Goal: Register for event/course

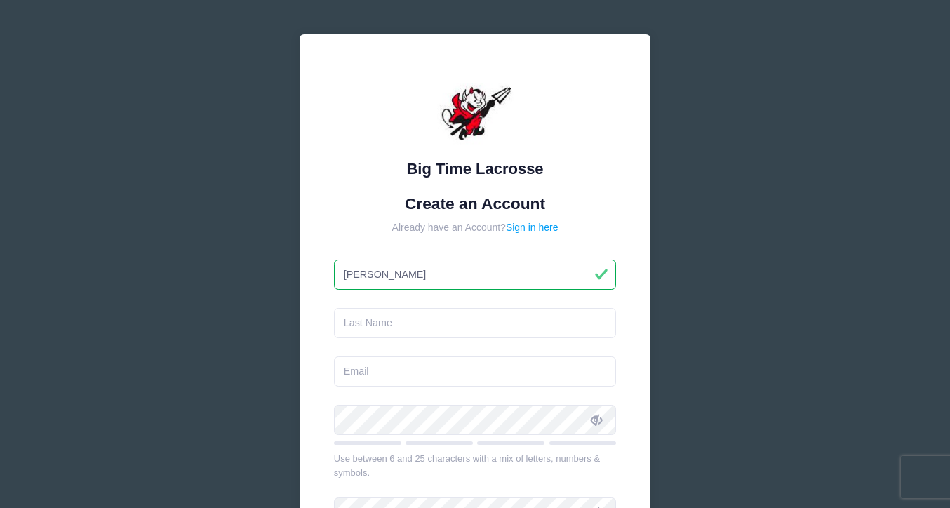
type input "[PERSON_NAME]"
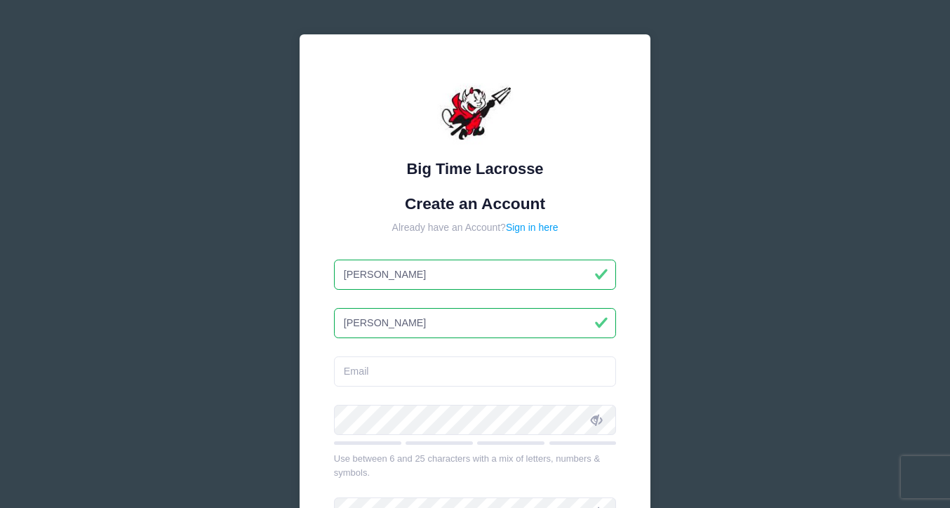
type input "Pierson"
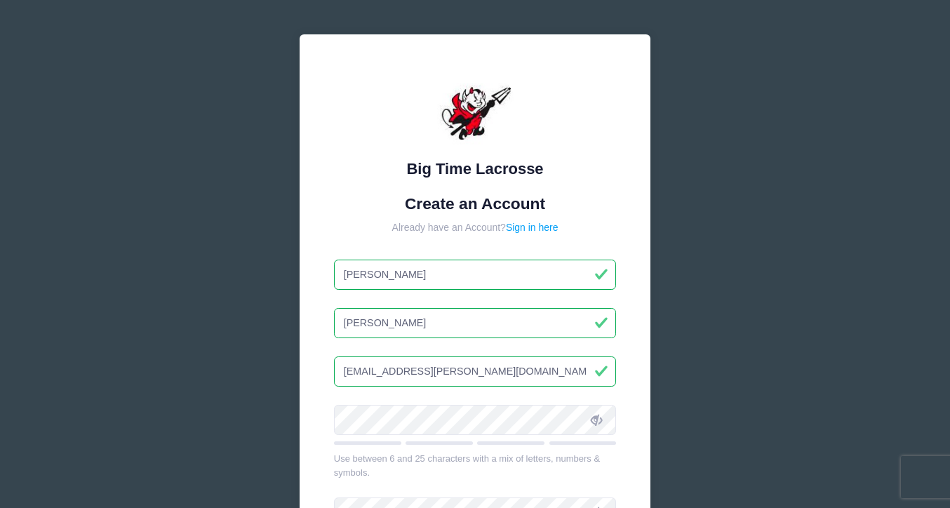
type input "liam.pierson.2027@sjprephawks.org"
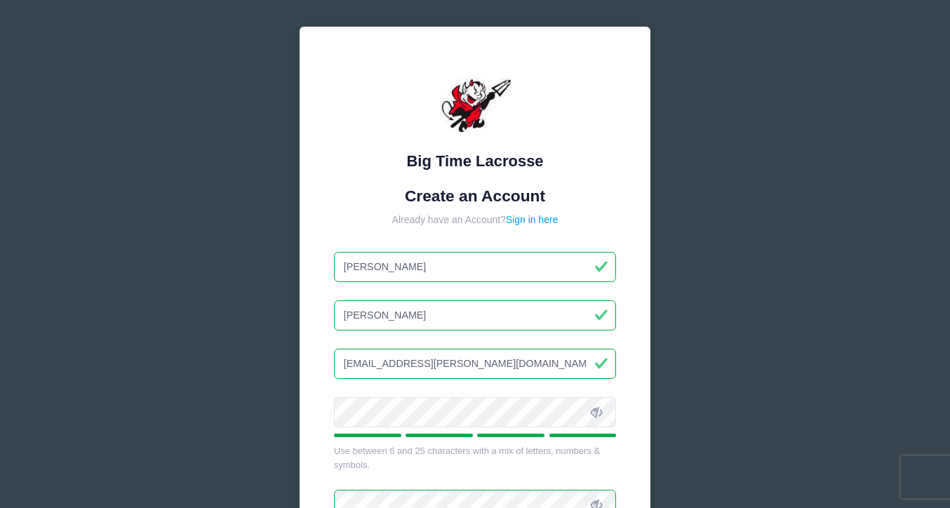
click at [642, 457] on div "Big Time Lacrosse Create an Account Already have an Account? Sign in here Liam …" at bounding box center [475, 357] width 351 height 660
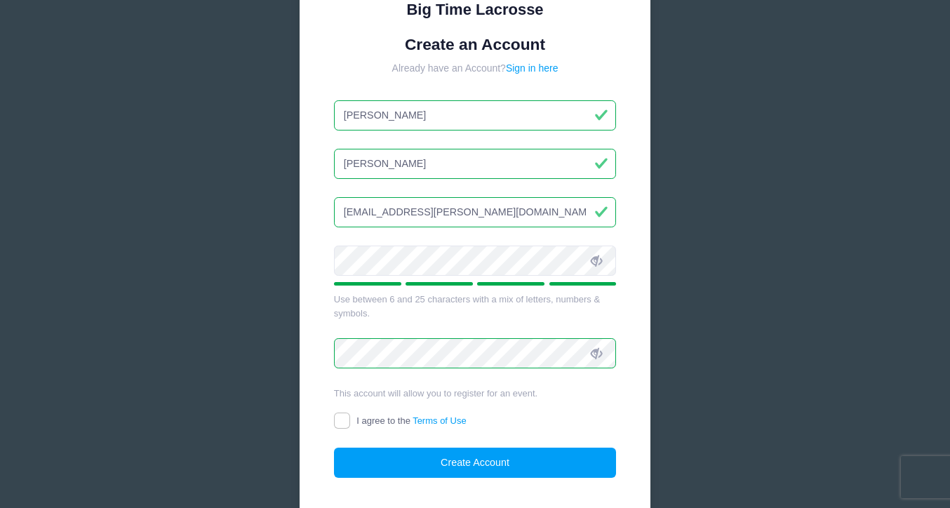
scroll to position [168, 0]
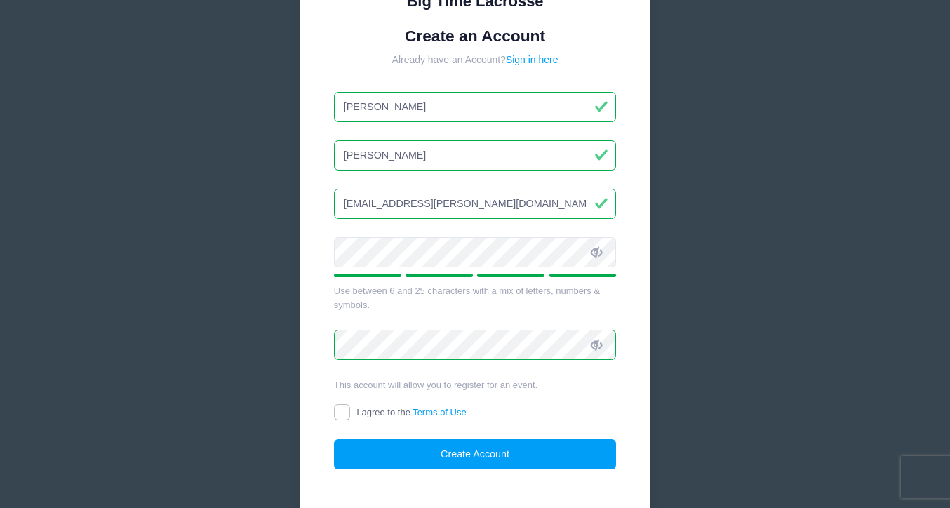
click at [346, 409] on input "I agree to the Terms of Use" at bounding box center [342, 412] width 16 height 16
checkbox input "true"
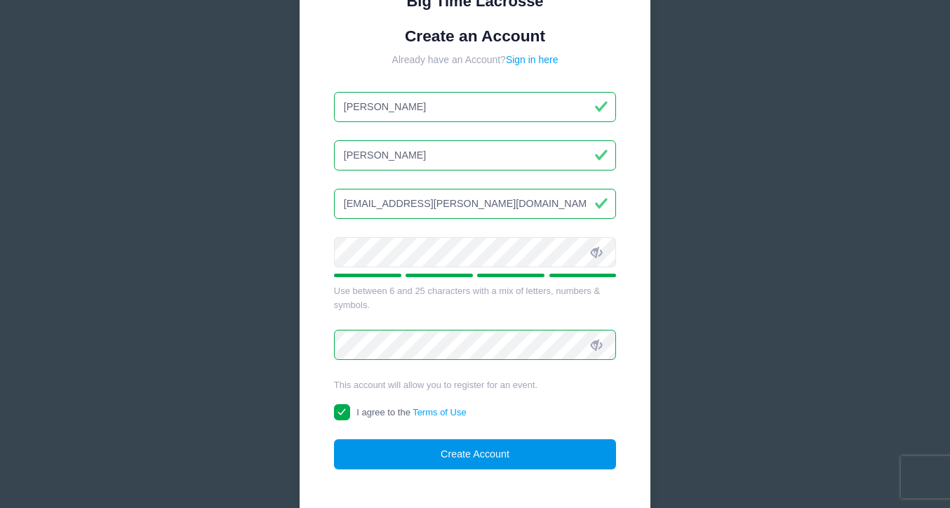
click at [434, 455] on button "Create Account" at bounding box center [475, 454] width 283 height 30
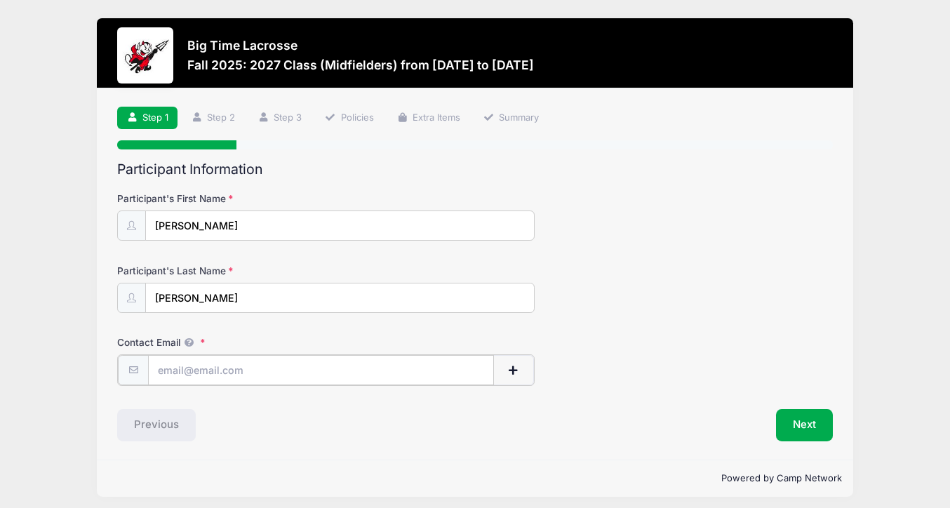
type input "[EMAIL_ADDRESS][PERSON_NAME][DOMAIN_NAME]"
click at [613, 439] on div "Step 1 /7 Step 1 Step 2 Step 3 Policies Extra Items Summary Participant Informa…" at bounding box center [475, 273] width 756 height 370
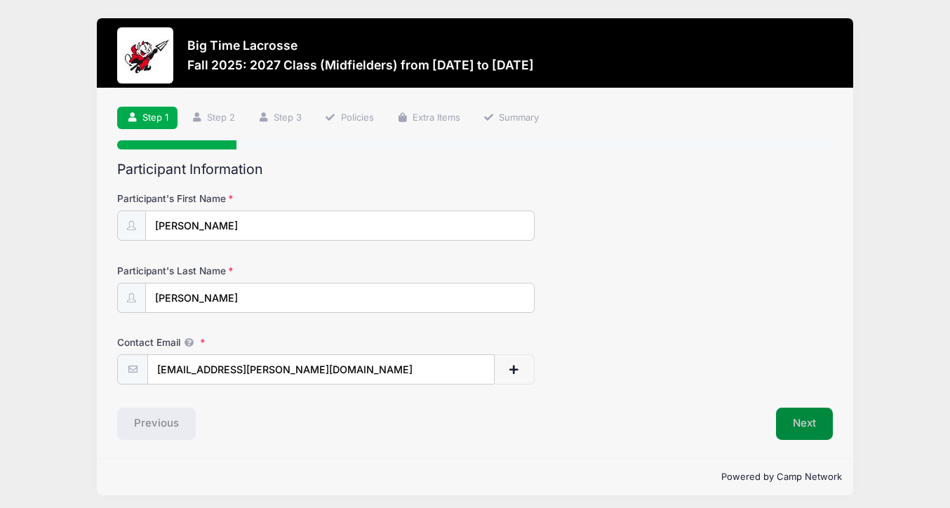
click at [809, 424] on button "Next" at bounding box center [804, 424] width 57 height 32
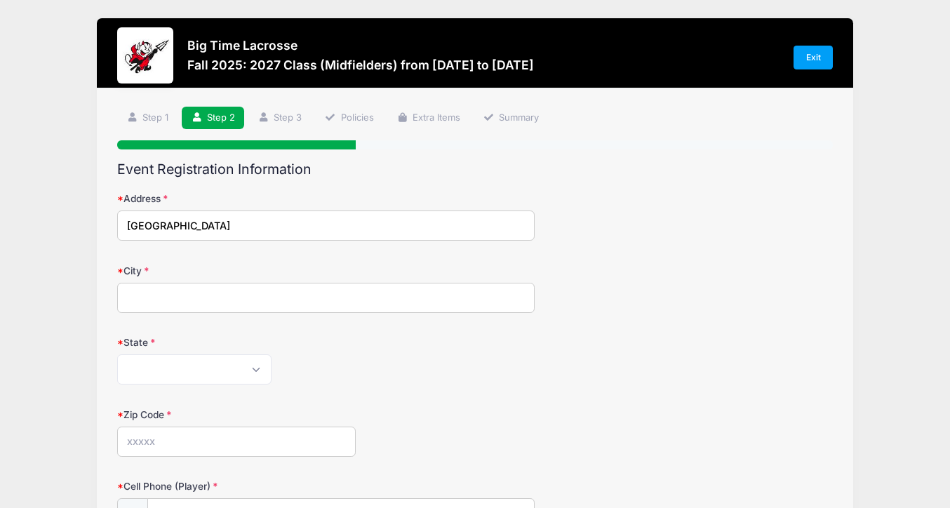
type input "[GEOGRAPHIC_DATA]"
type input "Villanova"
select select "PA"
type input "19085"
click at [422, 451] on div "Zip Code 19085" at bounding box center [475, 432] width 716 height 49
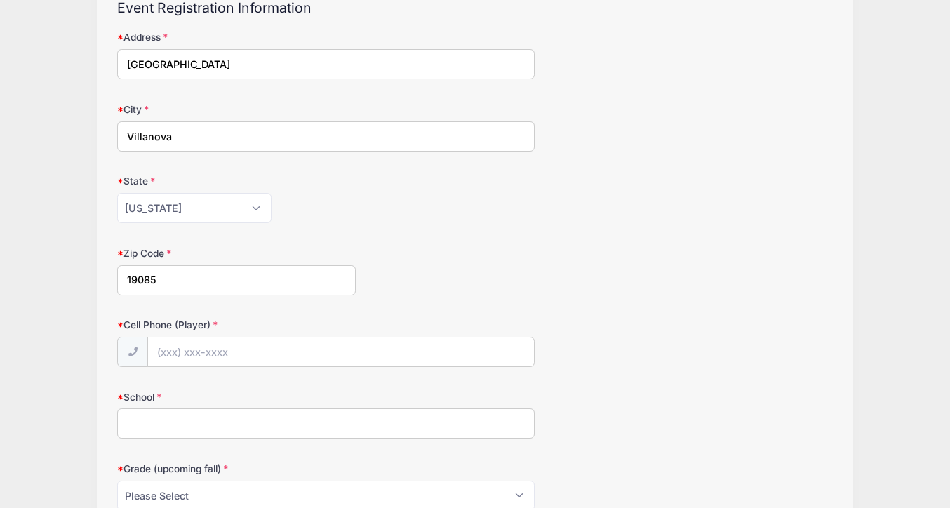
scroll to position [162, 0]
type input "[PHONE_NUMBER]"
type input "[GEOGRAPHIC_DATA][PERSON_NAME]"
click at [573, 447] on form "Address [STREET_ADDRESS] City [GEOGRAPHIC_DATA] State [US_STATE] [US_STATE] [US…" at bounding box center [475, 478] width 716 height 899
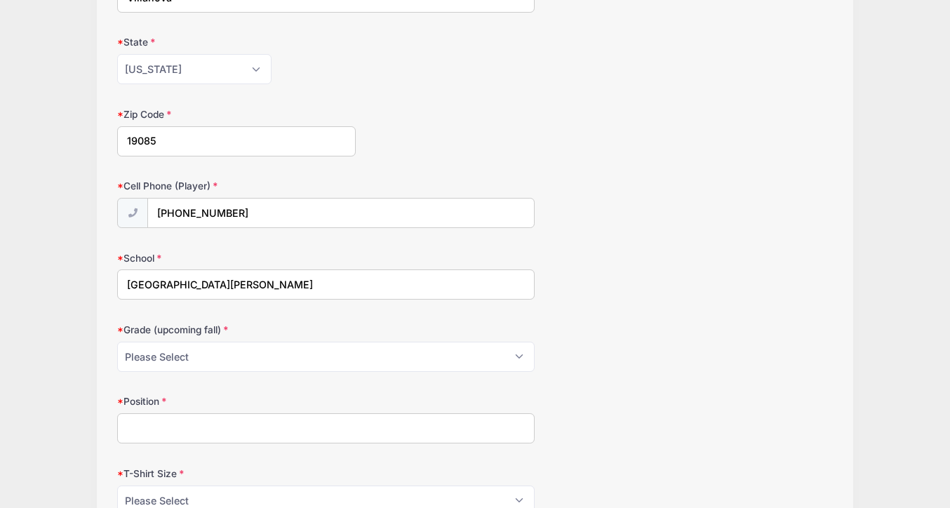
scroll to position [303, 0]
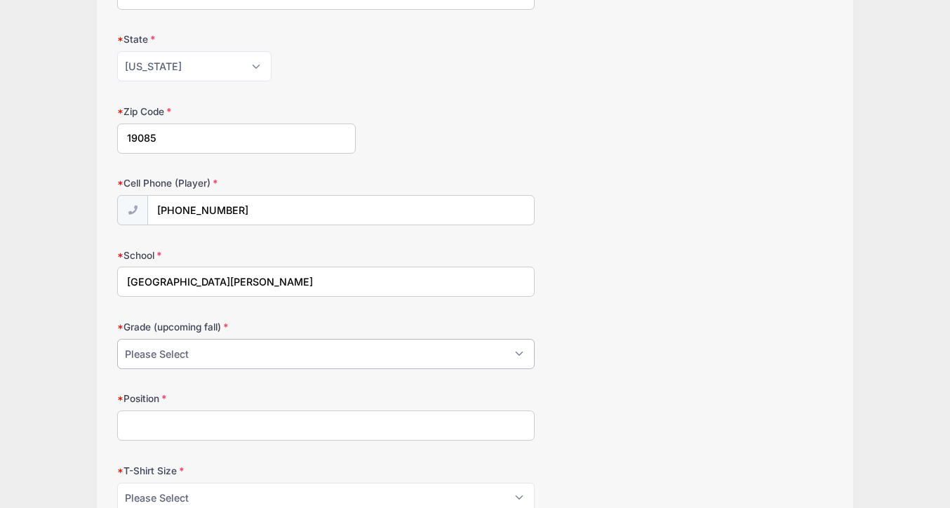
select select "11th"
click at [403, 431] on input "Position" at bounding box center [325, 425] width 417 height 30
type input "Midfielder/Attack"
select select "Adult Large"
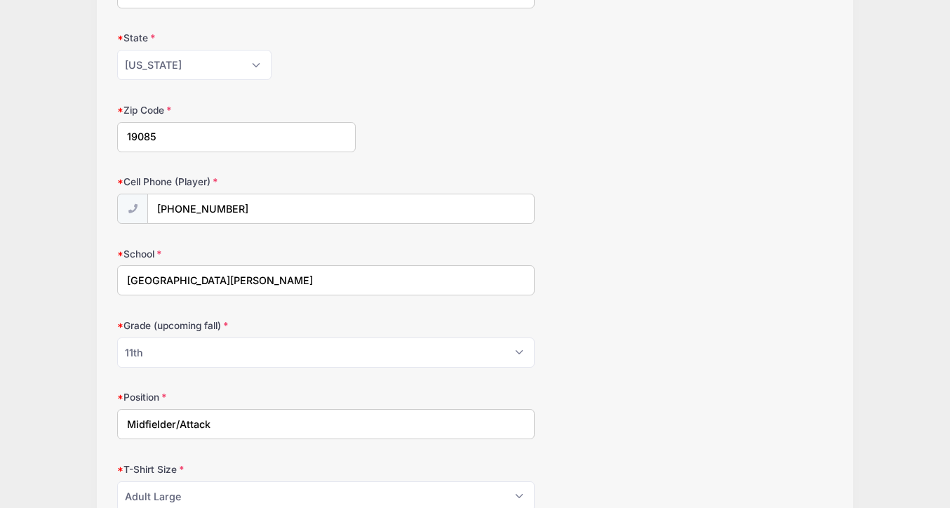
click at [589, 424] on div "Position Midfielder/Attack" at bounding box center [475, 414] width 716 height 49
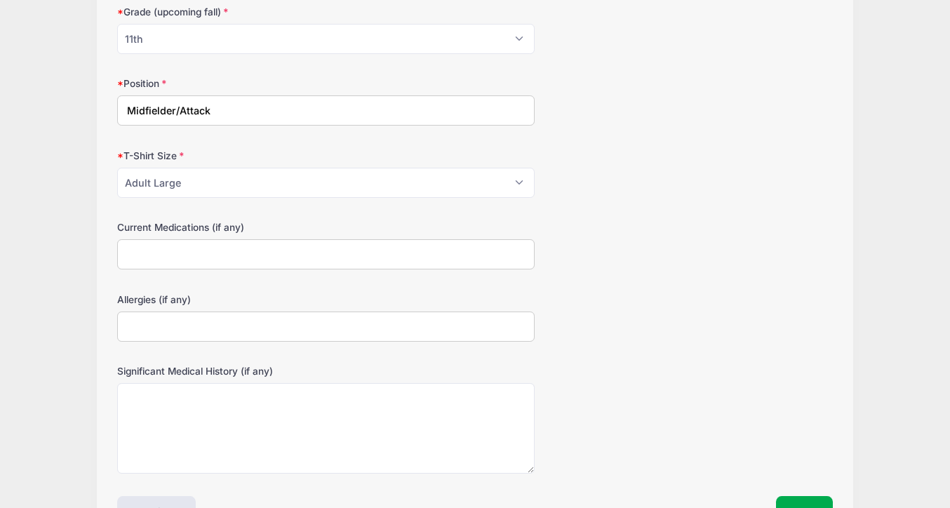
scroll to position [619, 0]
click at [208, 247] on input "Current Medications (if any)" at bounding box center [325, 254] width 417 height 30
type input "None"
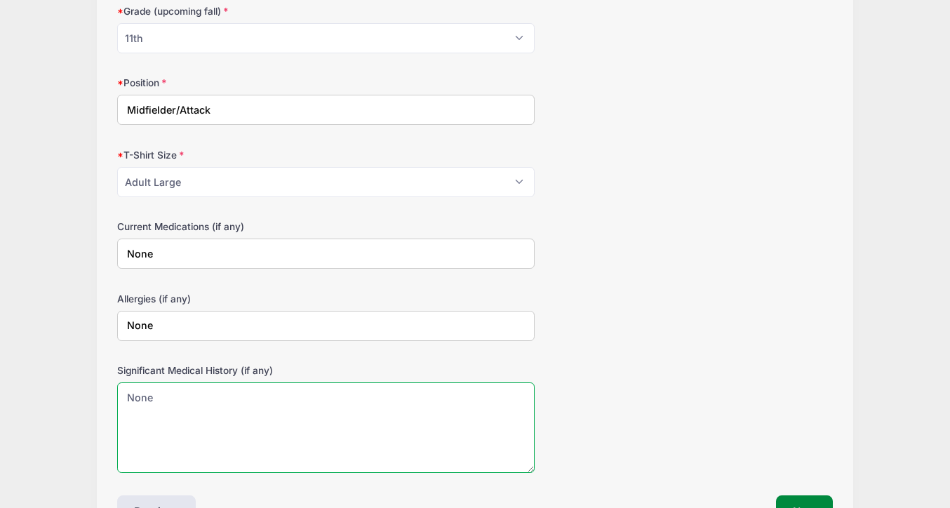
type textarea "None"
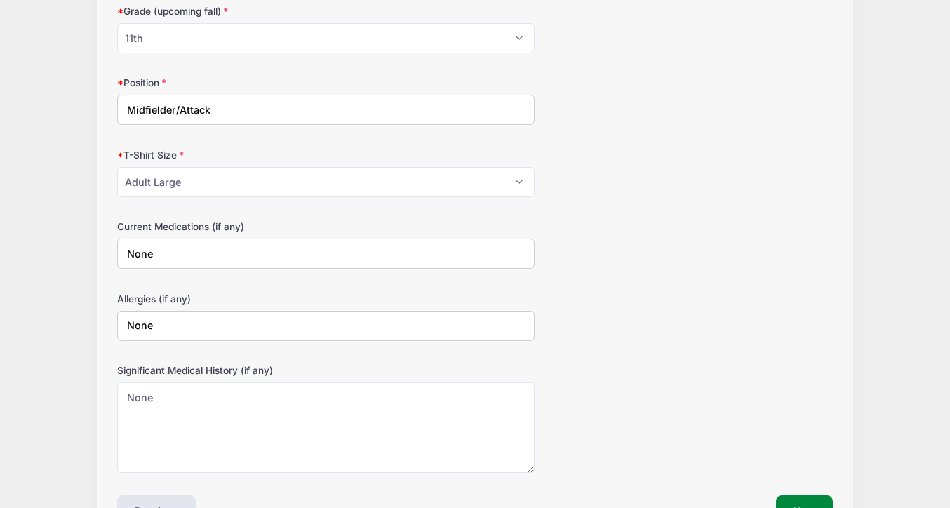
click at [819, 497] on button "Next" at bounding box center [804, 511] width 57 height 32
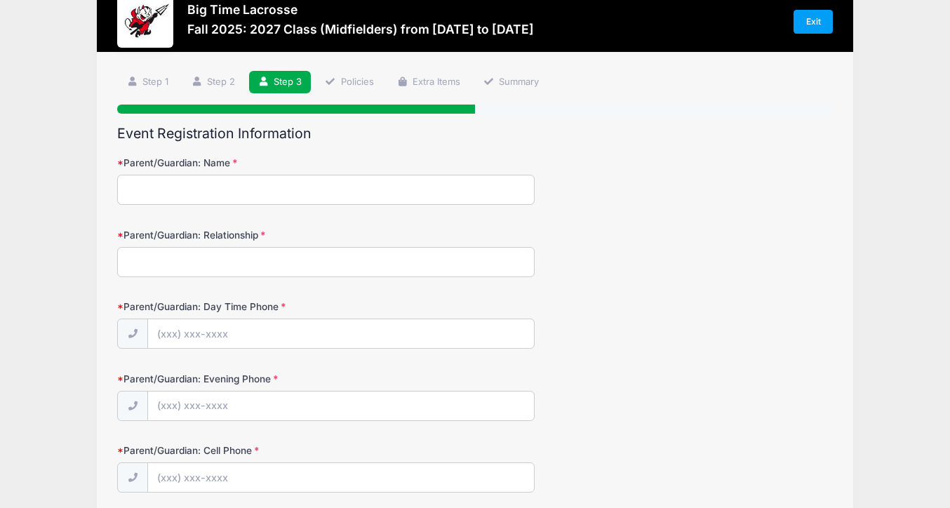
scroll to position [0, 0]
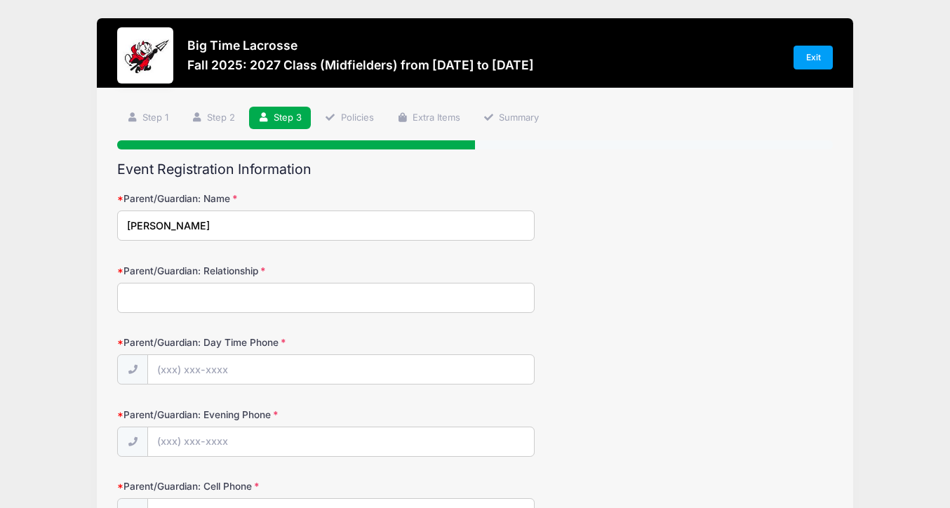
click at [232, 229] on input "[PERSON_NAME]" at bounding box center [325, 225] width 417 height 30
type input "[PERSON_NAME]"
type input "Mother"
type input "[PHONE_NUMBER]"
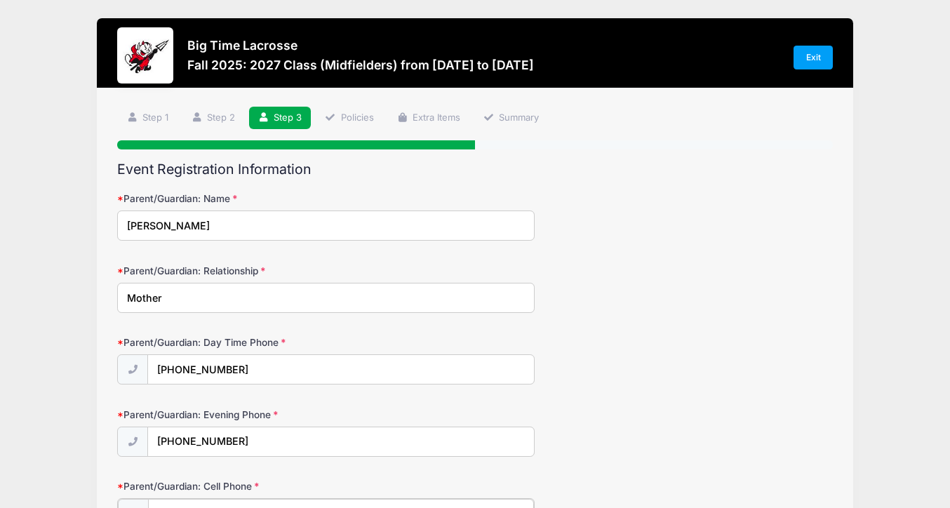
scroll to position [10, 0]
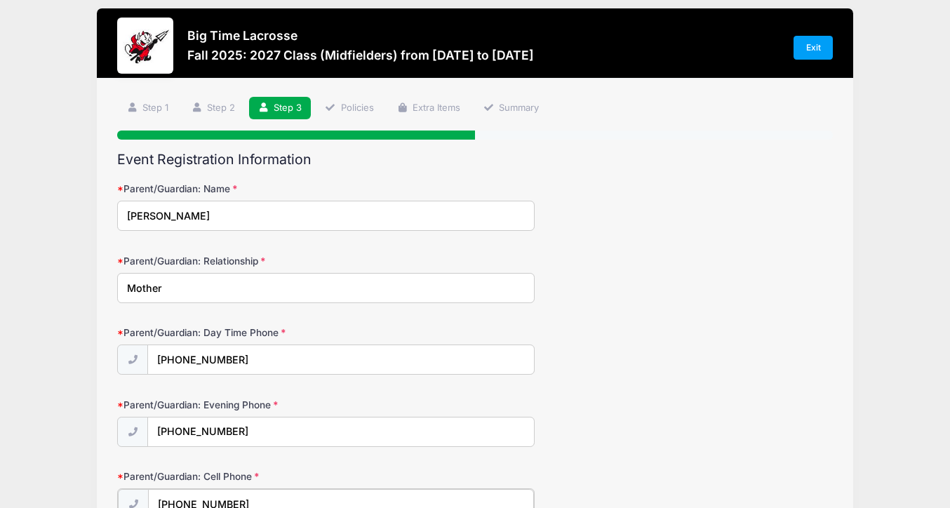
type input "[PHONE_NUMBER]"
click at [624, 440] on div "Parent/Guardian: Evening Phone [PHONE_NUMBER]" at bounding box center [475, 422] width 716 height 49
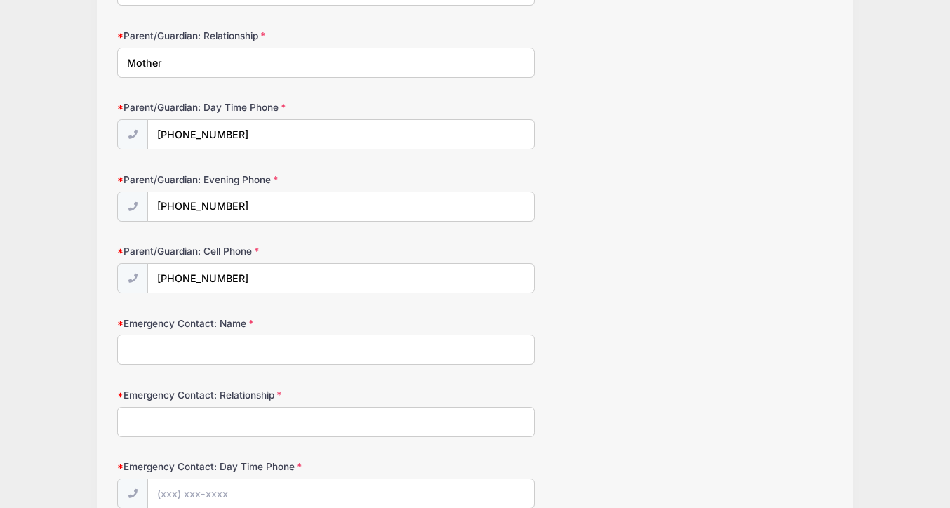
scroll to position [237, 0]
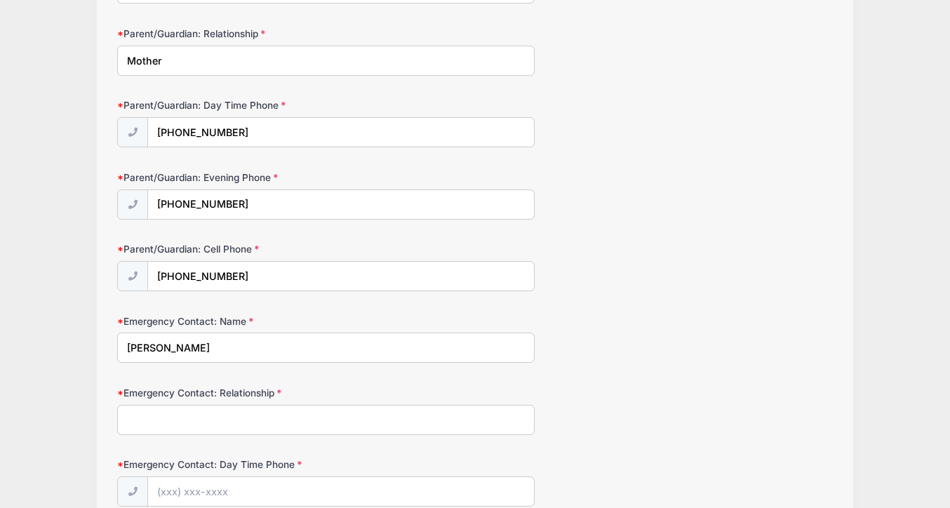
type input "[PERSON_NAME]"
type input "Mother"
type input "[PHONE_NUMBER]"
click at [593, 407] on div "Emergency Contact: Relationship Mother" at bounding box center [475, 410] width 716 height 49
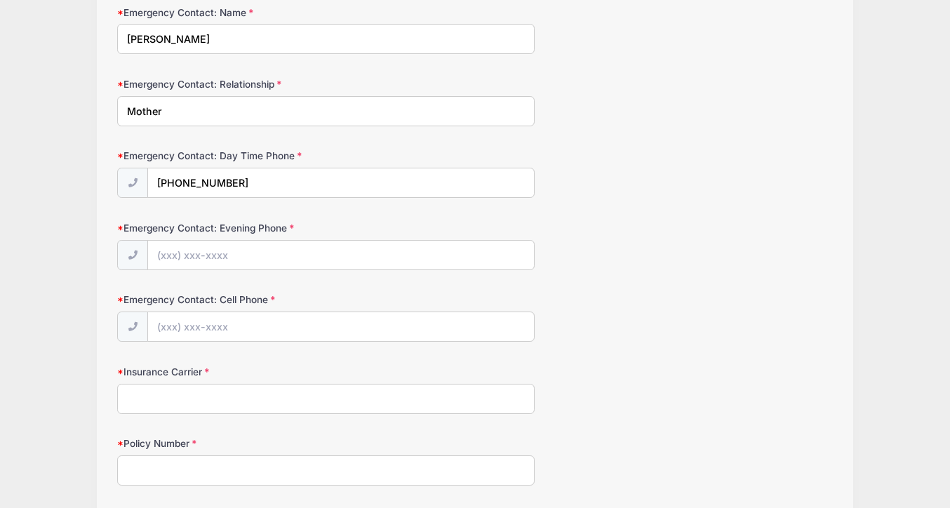
scroll to position [551, 0]
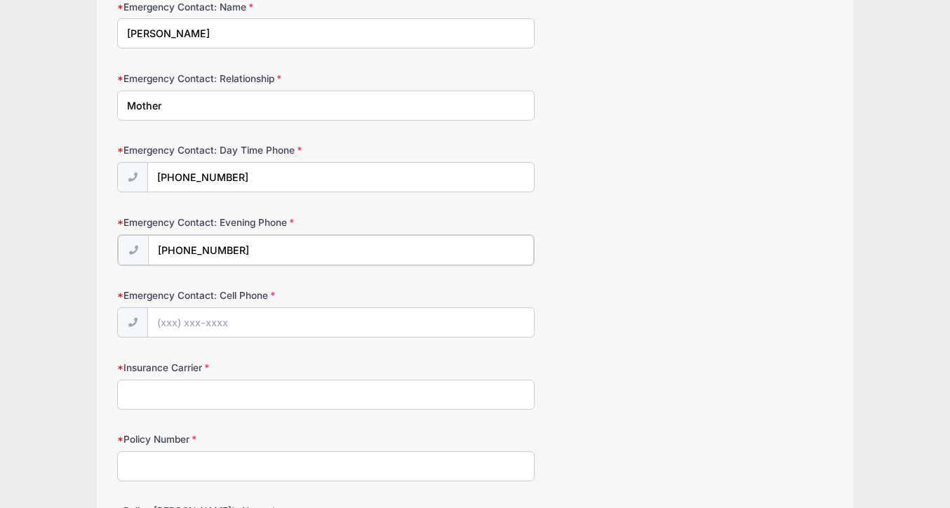
type input "[PHONE_NUMBER]"
click at [138, 397] on input "Insurance Carrier" at bounding box center [325, 393] width 417 height 30
type input "C"
type input "Horizon Blue Cross Blue Shield"
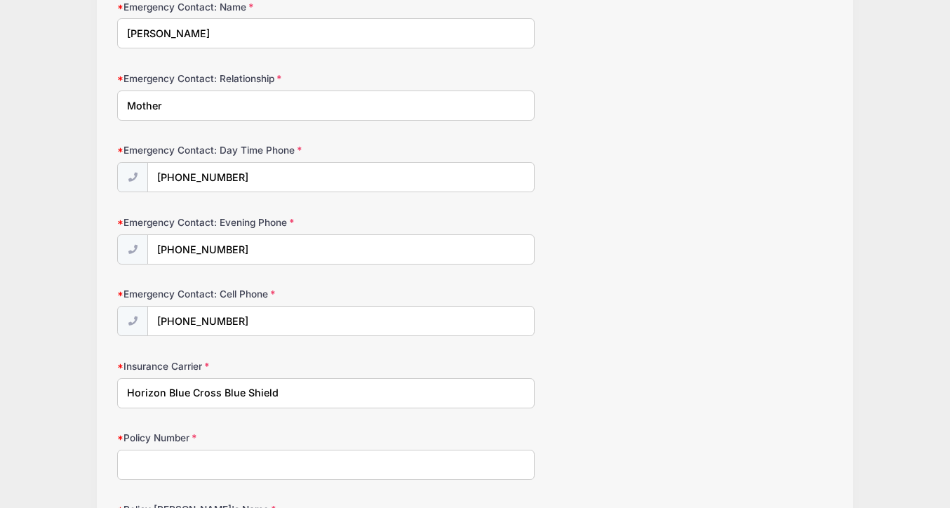
click at [161, 458] on input "Policy Number" at bounding box center [325, 465] width 417 height 30
type input "VEG3HZN81102210"
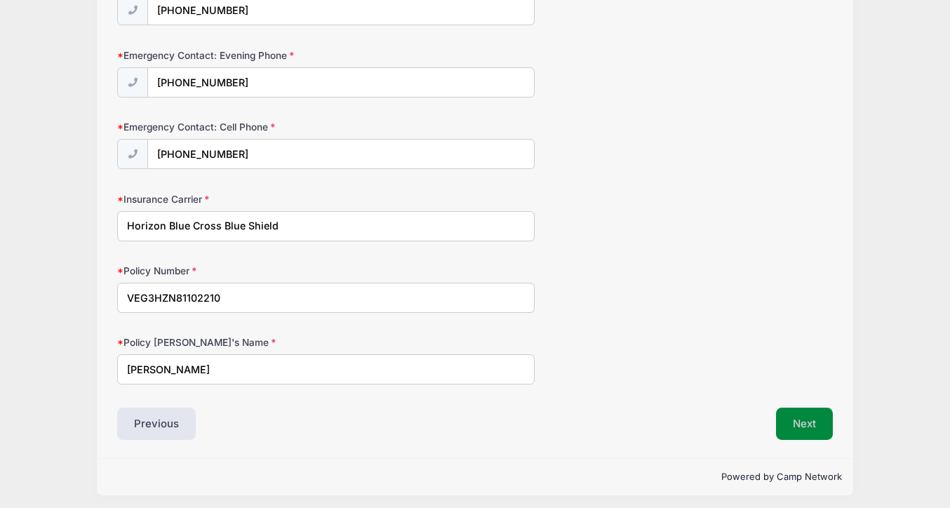
type input "[PERSON_NAME]"
click at [815, 426] on button "Next" at bounding box center [804, 424] width 57 height 32
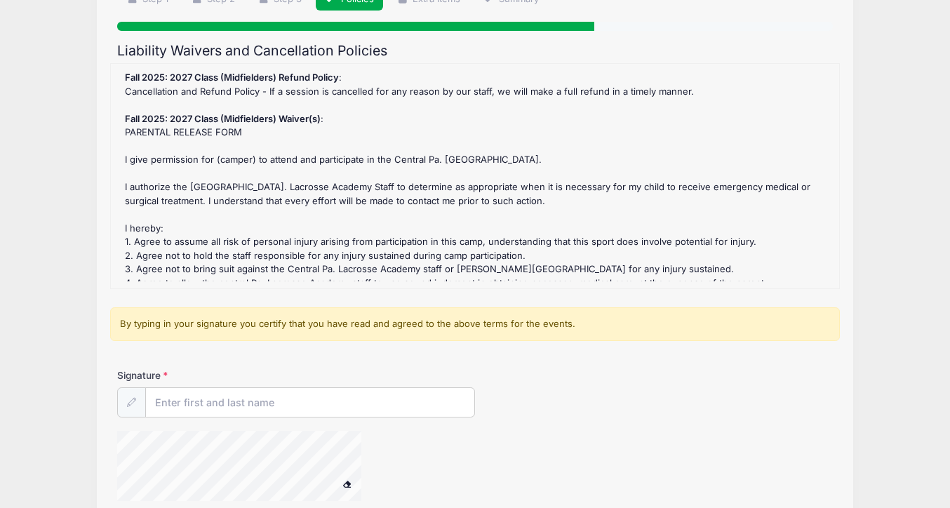
scroll to position [125, 0]
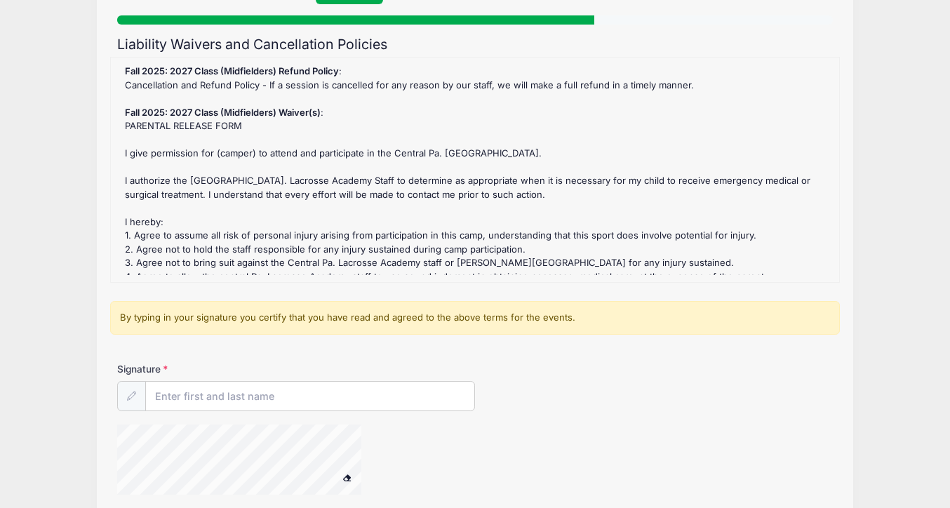
click at [141, 388] on div at bounding box center [131, 396] width 29 height 30
click at [182, 400] on input "Signature" at bounding box center [310, 397] width 328 height 30
type input "[PERSON_NAME]"
click at [347, 477] on button at bounding box center [347, 478] width 25 height 18
click at [464, 453] on div at bounding box center [355, 461] width 477 height 74
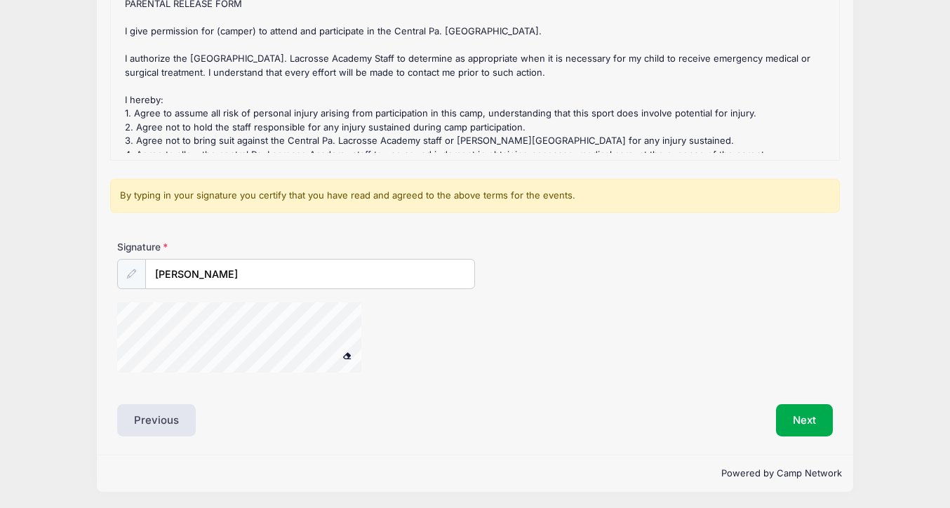
scroll to position [246, 0]
click at [806, 424] on button "Next" at bounding box center [804, 421] width 57 height 32
click at [803, 418] on button "Next" at bounding box center [804, 421] width 57 height 32
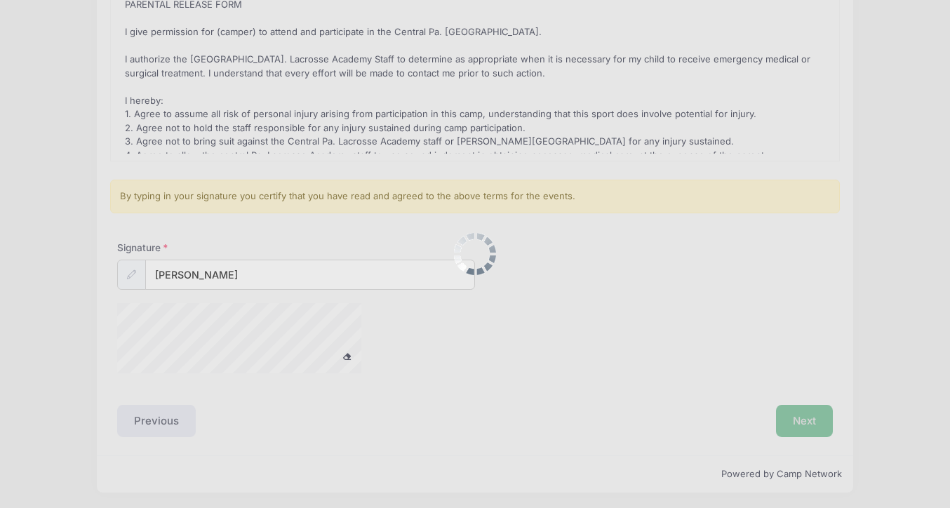
scroll to position [0, 0]
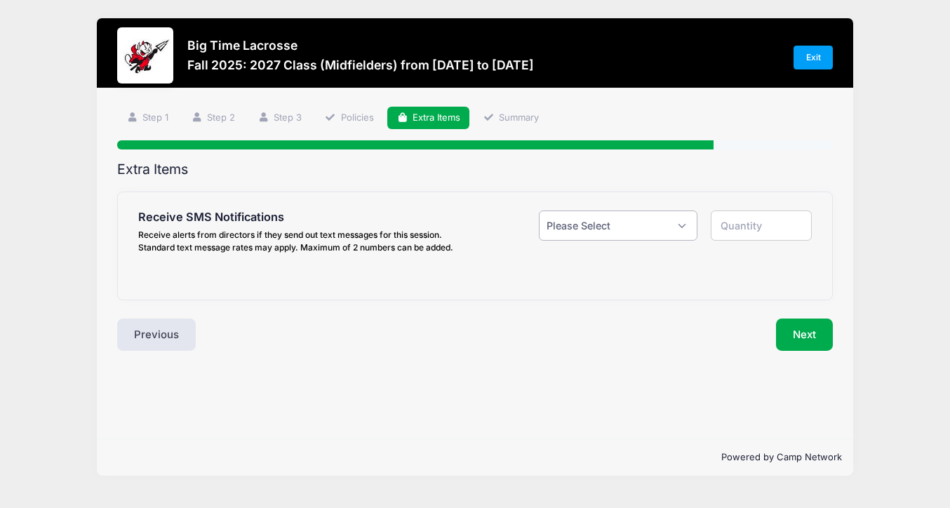
select select "1"
type input "1"
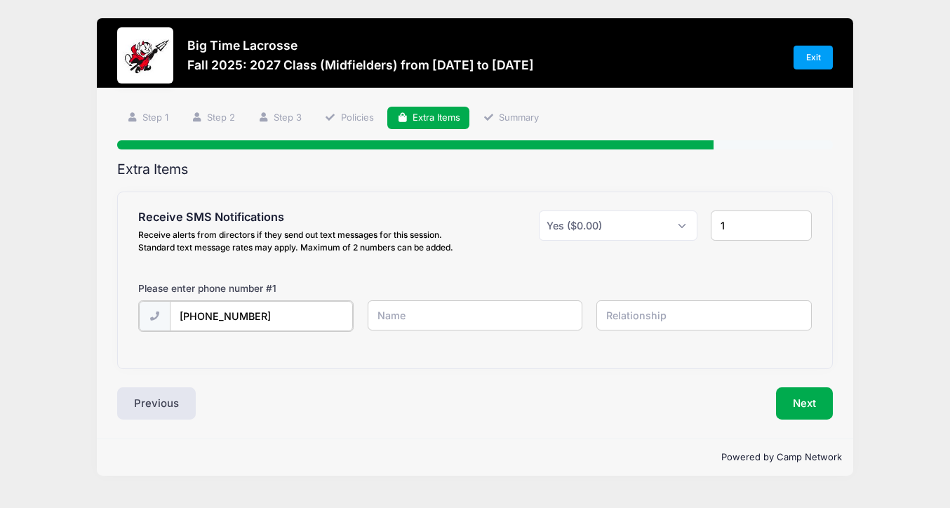
type input "[PHONE_NUMBER]"
type input "[PERSON_NAME]"
type input "Mother"
click at [804, 413] on button "Next" at bounding box center [804, 402] width 57 height 32
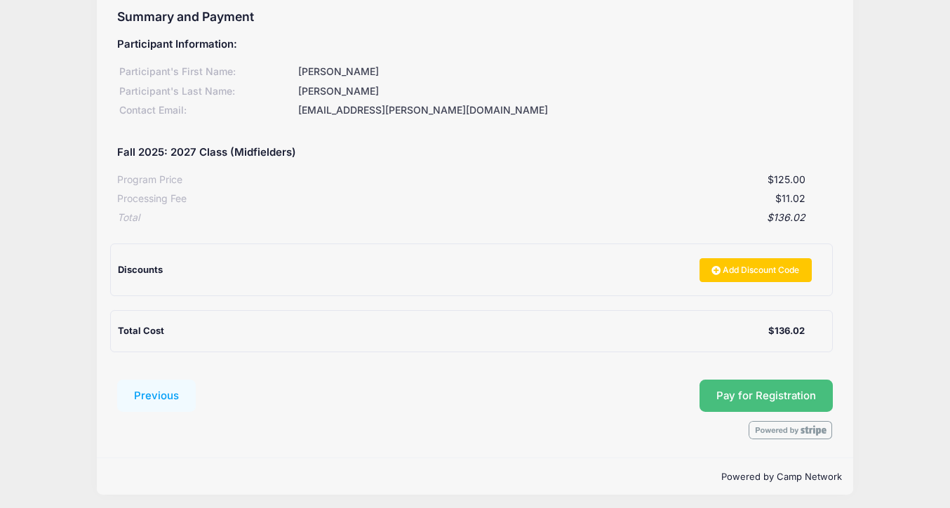
scroll to position [150, 0]
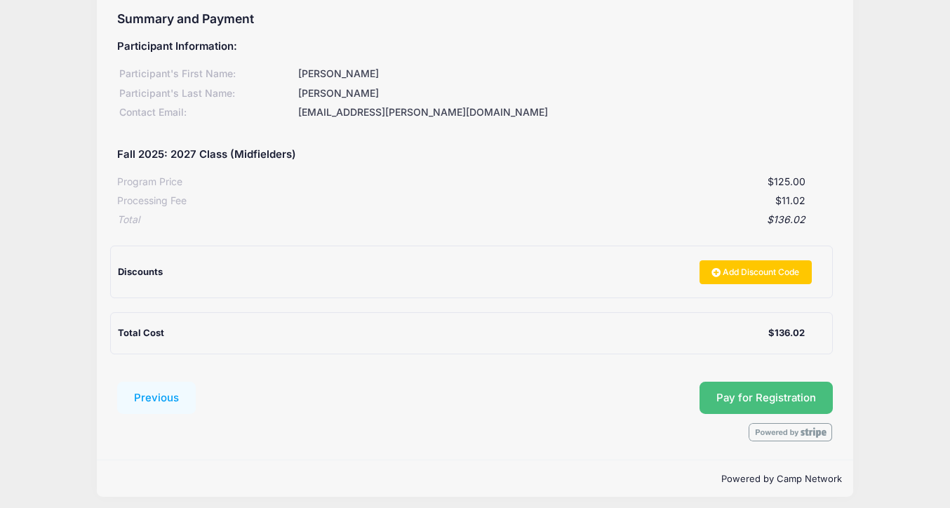
click at [804, 391] on span "Pay for Registration" at bounding box center [766, 397] width 100 height 13
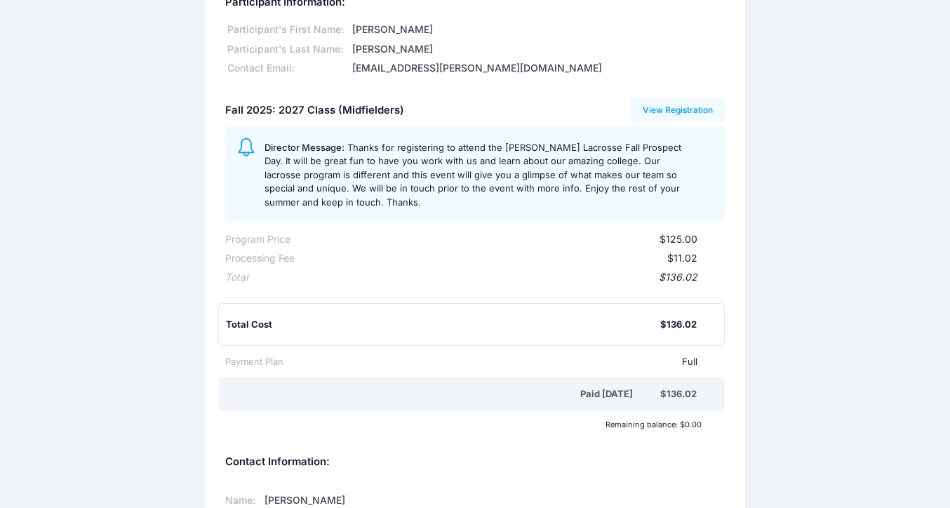
scroll to position [-3, 0]
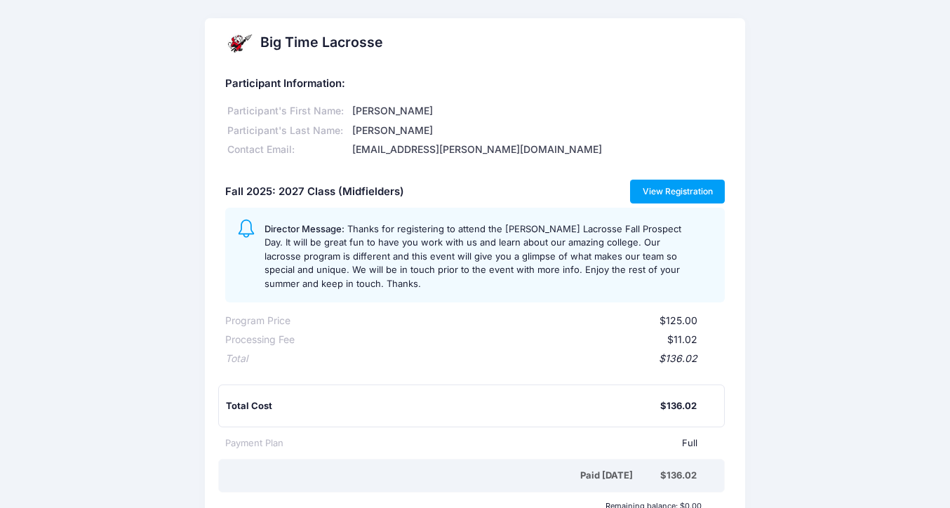
click at [657, 186] on link "View Registration" at bounding box center [677, 192] width 95 height 24
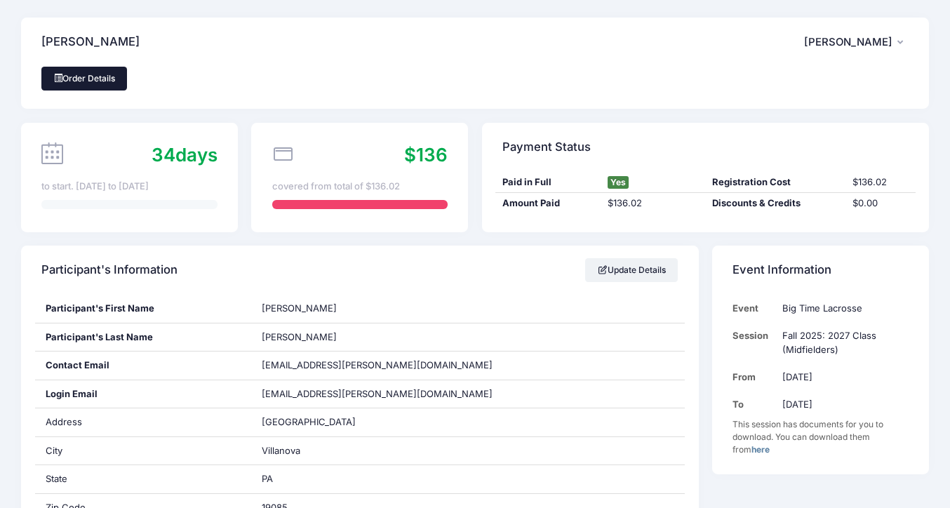
click at [75, 73] on link "Order Details" at bounding box center [84, 79] width 86 height 24
